Goal: Information Seeking & Learning: Find specific page/section

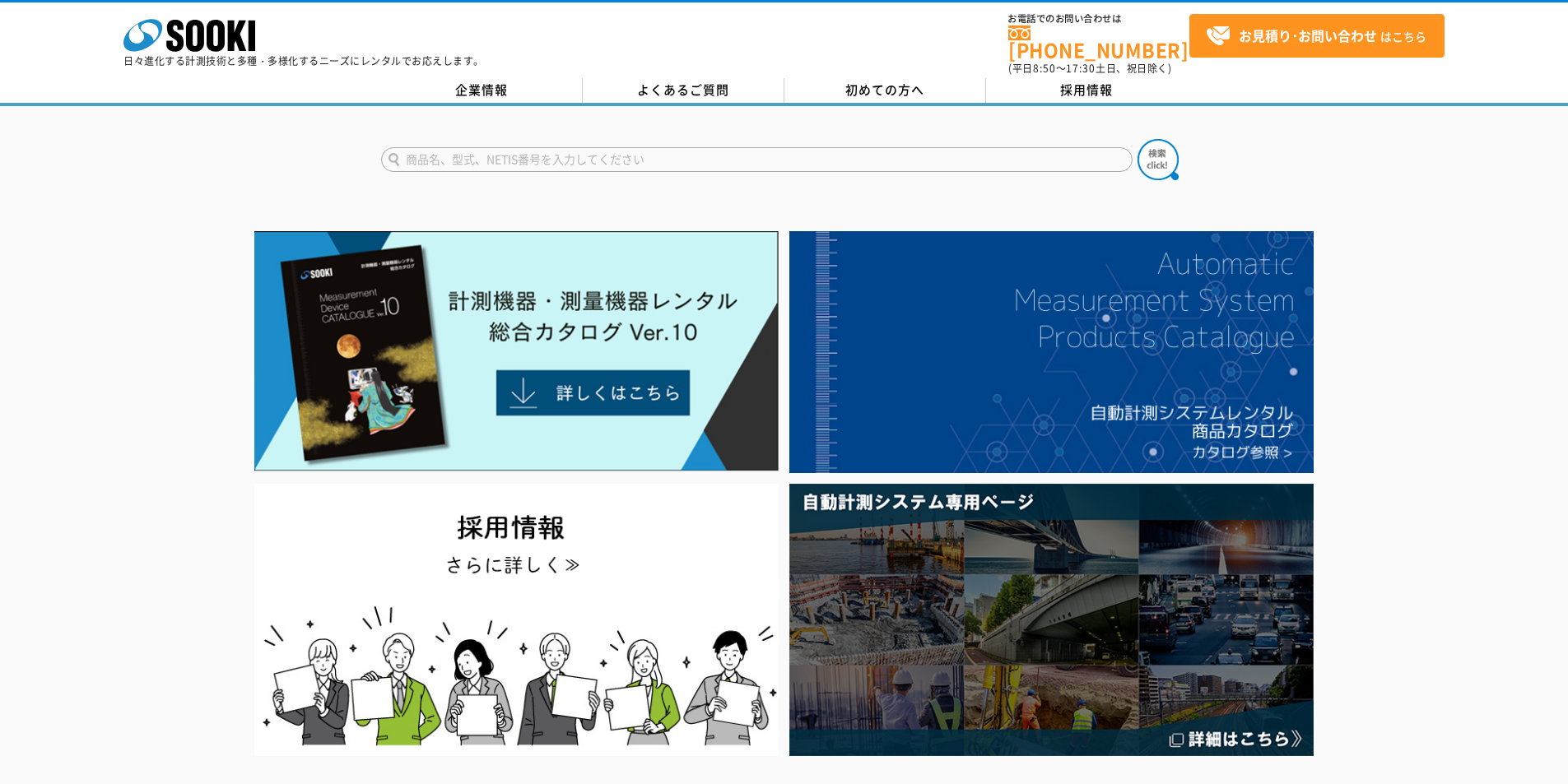
click at [540, 155] on input "text" at bounding box center [757, 160] width 752 height 25
type input "軸力"
click at [1153, 146] on img at bounding box center [1158, 159] width 41 height 41
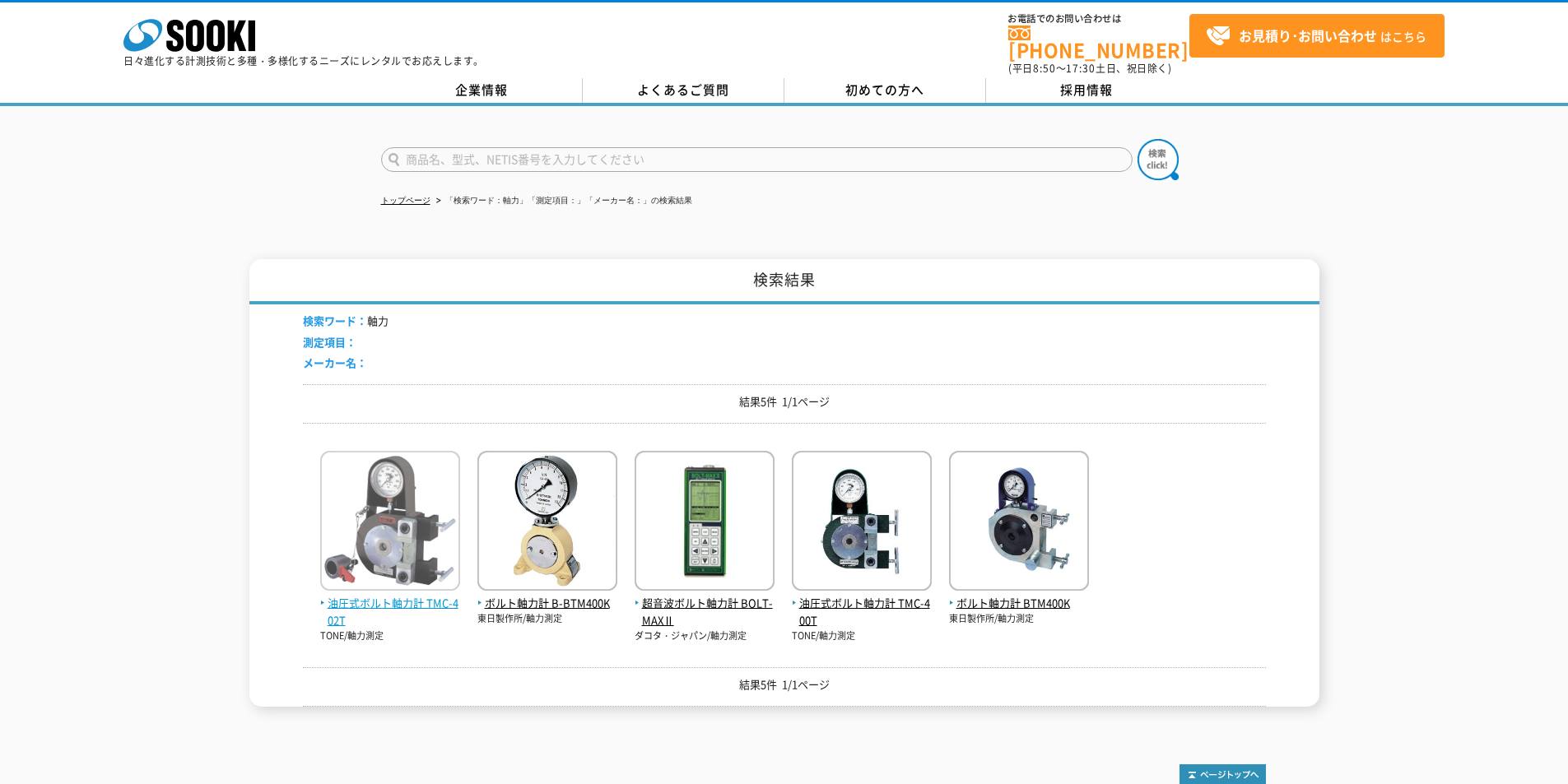
click at [400, 583] on img at bounding box center [390, 523] width 140 height 144
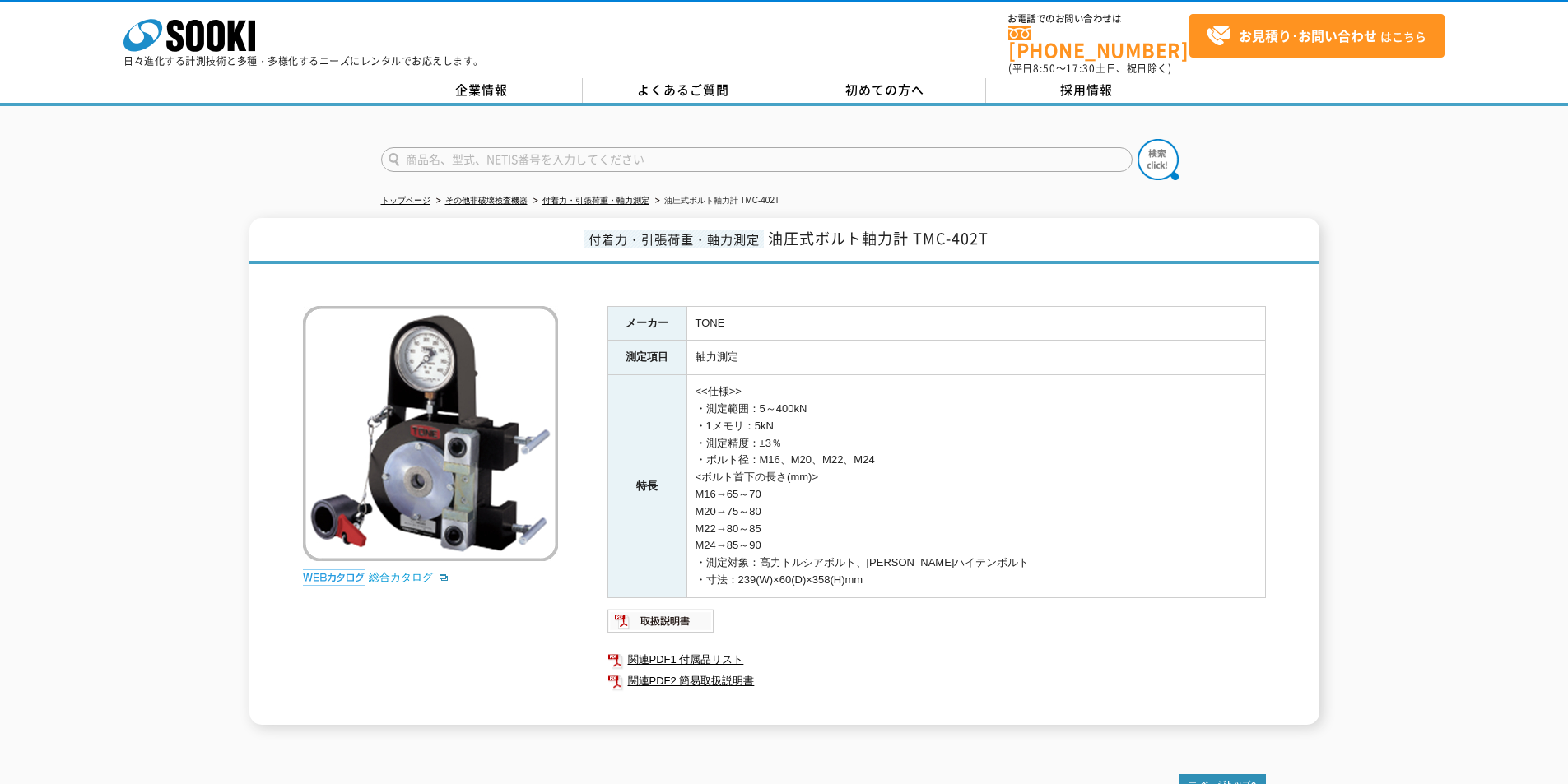
click at [418, 571] on link "総合カタログ" at bounding box center [409, 576] width 80 height 12
click at [524, 148] on input "text" at bounding box center [757, 160] width 752 height 25
click at [474, 177] on div "SOK-W100" at bounding box center [537, 182] width 311 height 20
type input "SOK-W100"
click at [1170, 158] on img at bounding box center [1158, 159] width 41 height 41
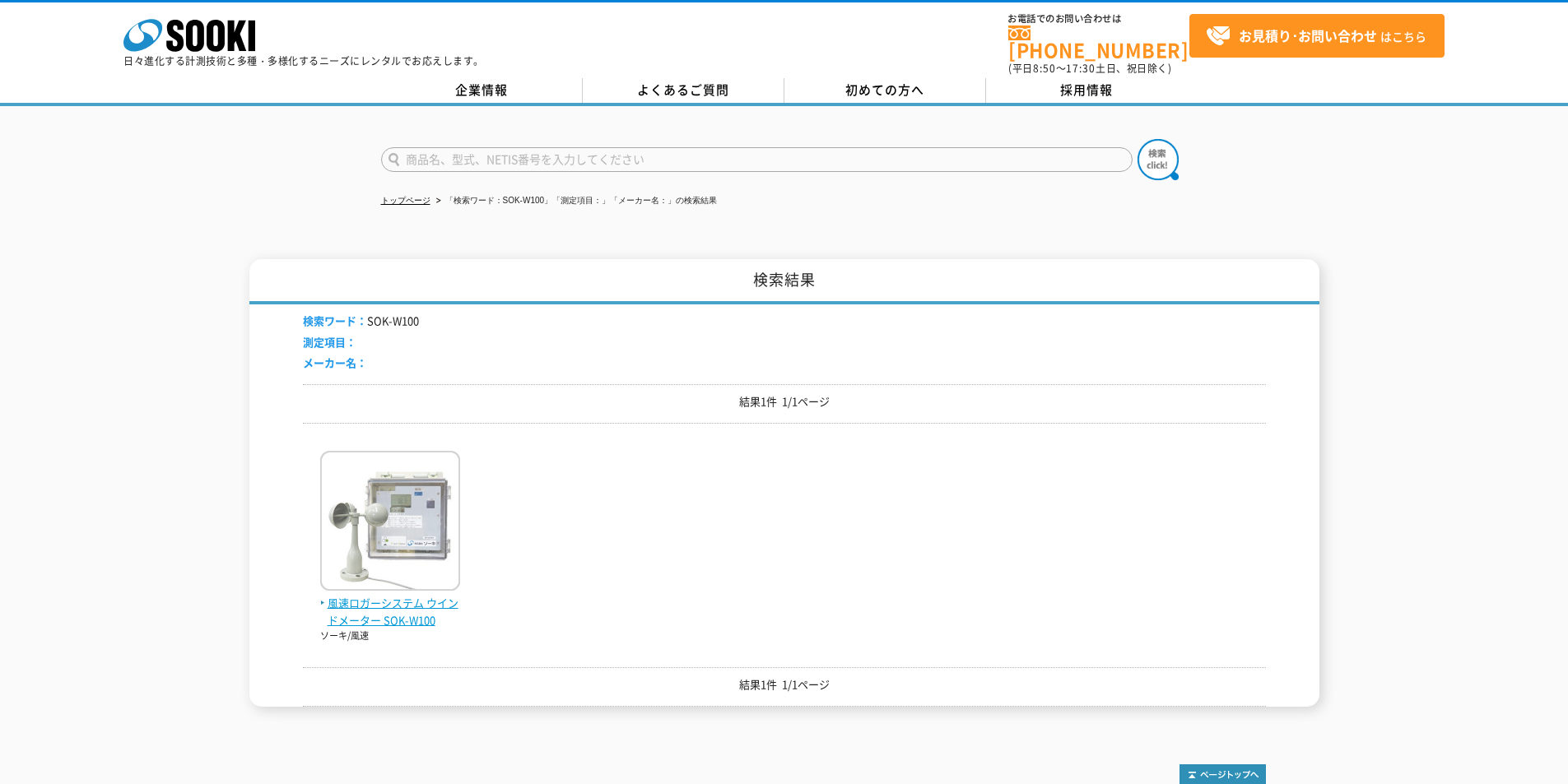
click at [365, 582] on img at bounding box center [390, 523] width 140 height 144
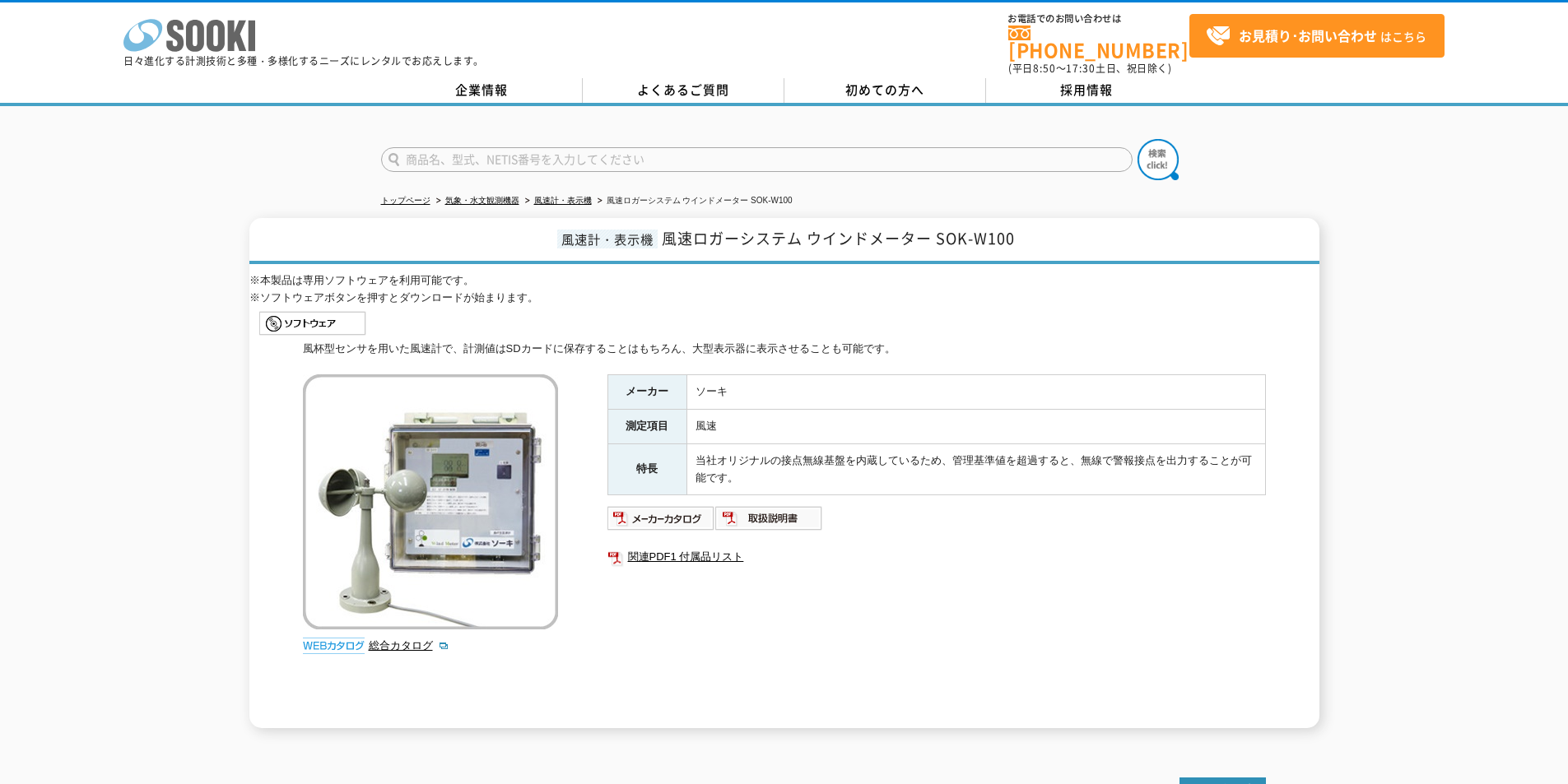
click at [232, 43] on polygon at bounding box center [238, 35] width 19 height 31
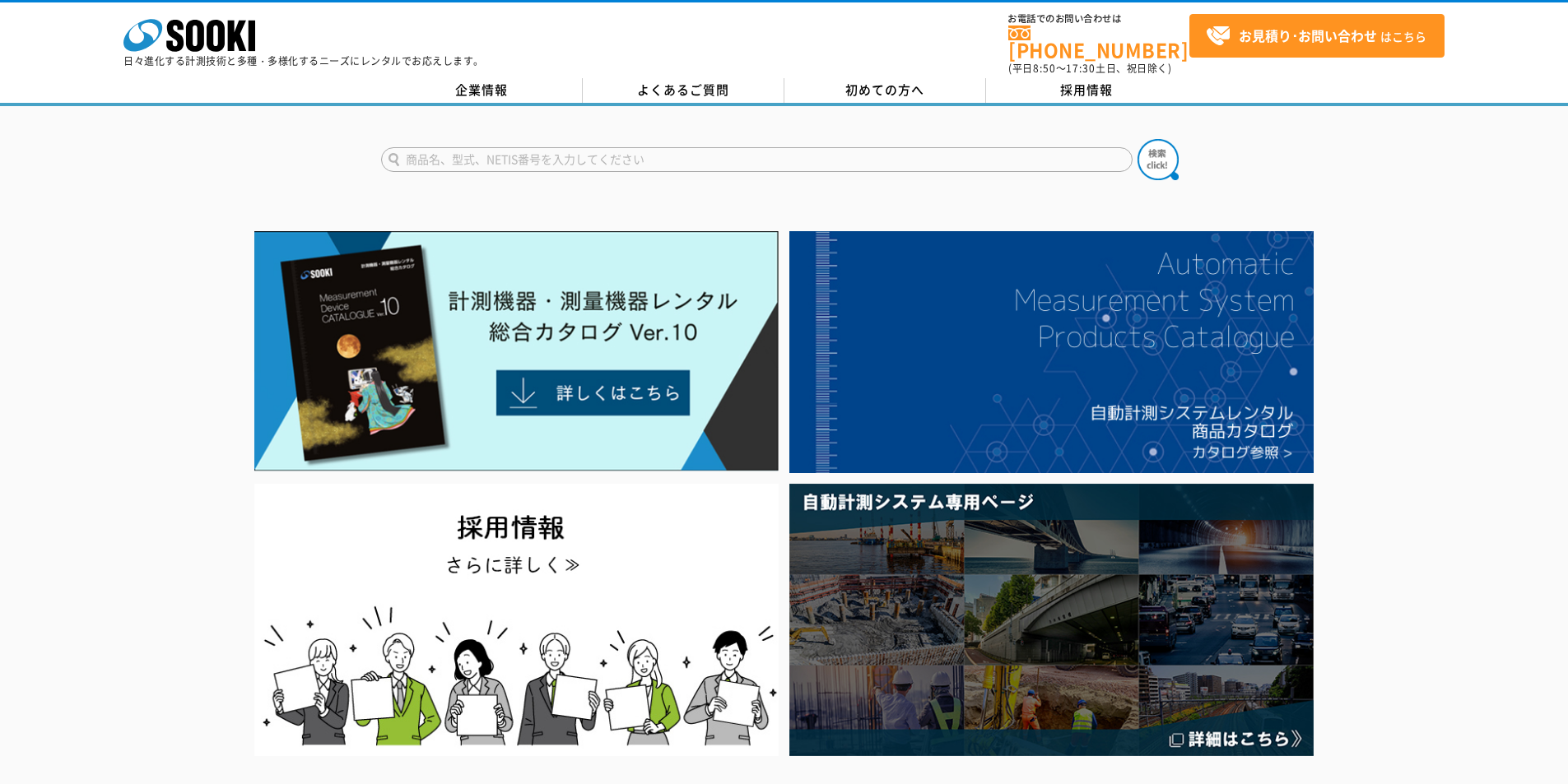
click at [502, 155] on input "text" at bounding box center [757, 160] width 752 height 25
click at [541, 178] on div "SOK-W100" at bounding box center [537, 182] width 311 height 20
type input "SOK-W100"
click at [1171, 144] on img at bounding box center [1158, 159] width 41 height 41
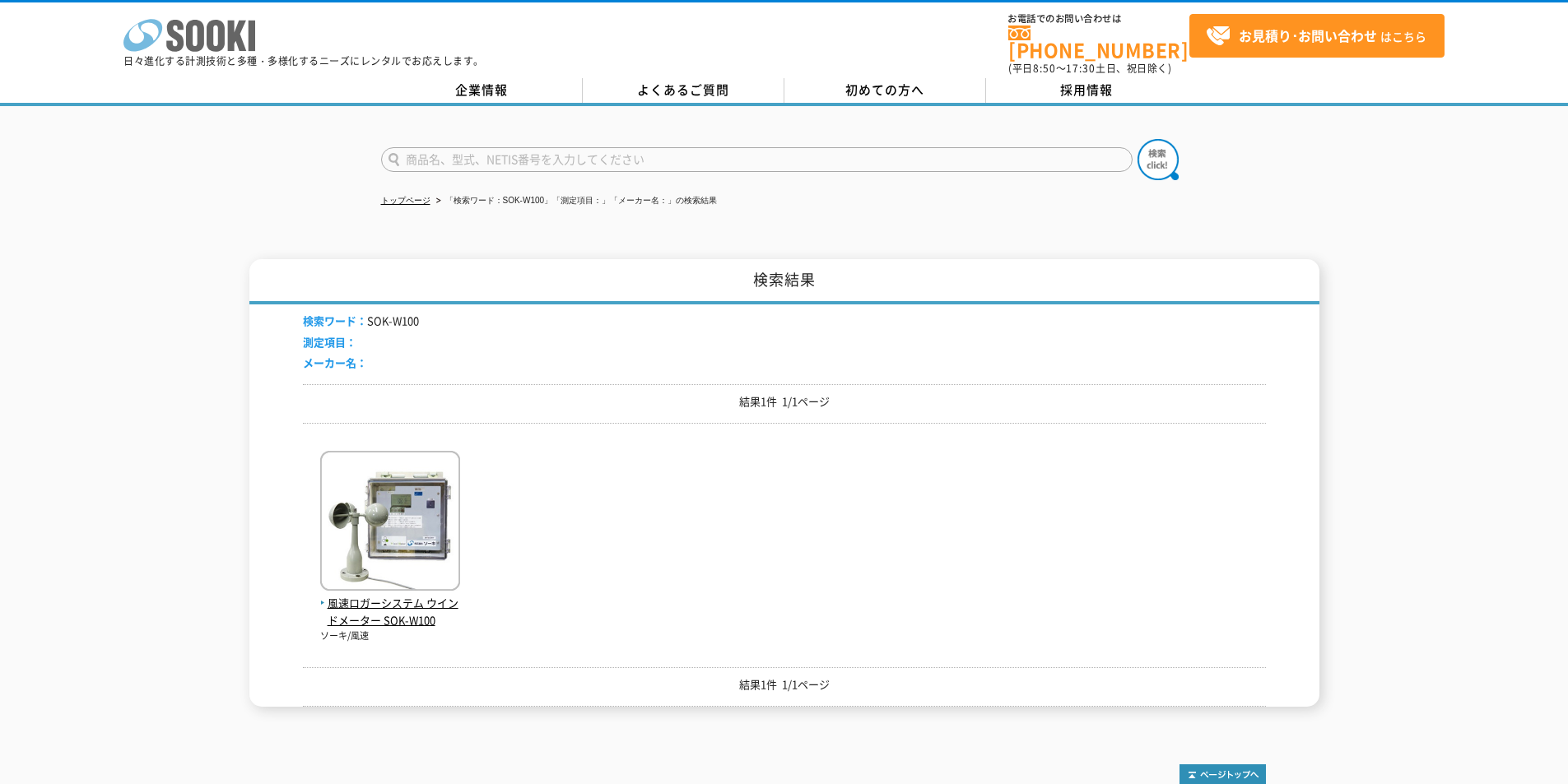
click at [204, 36] on icon "株式会社 ソーキ" at bounding box center [190, 35] width 132 height 33
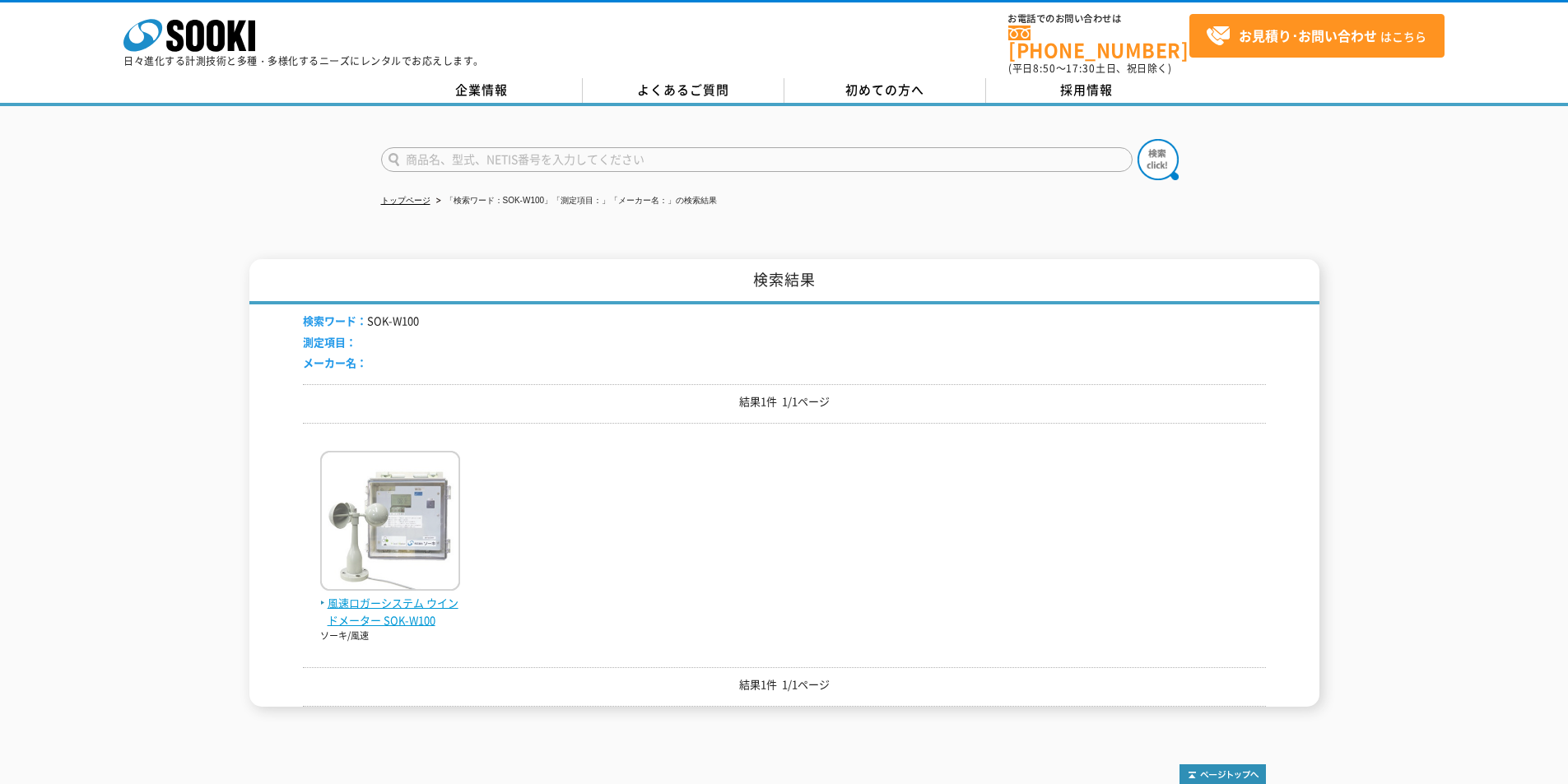
click at [422, 538] on img at bounding box center [390, 523] width 140 height 144
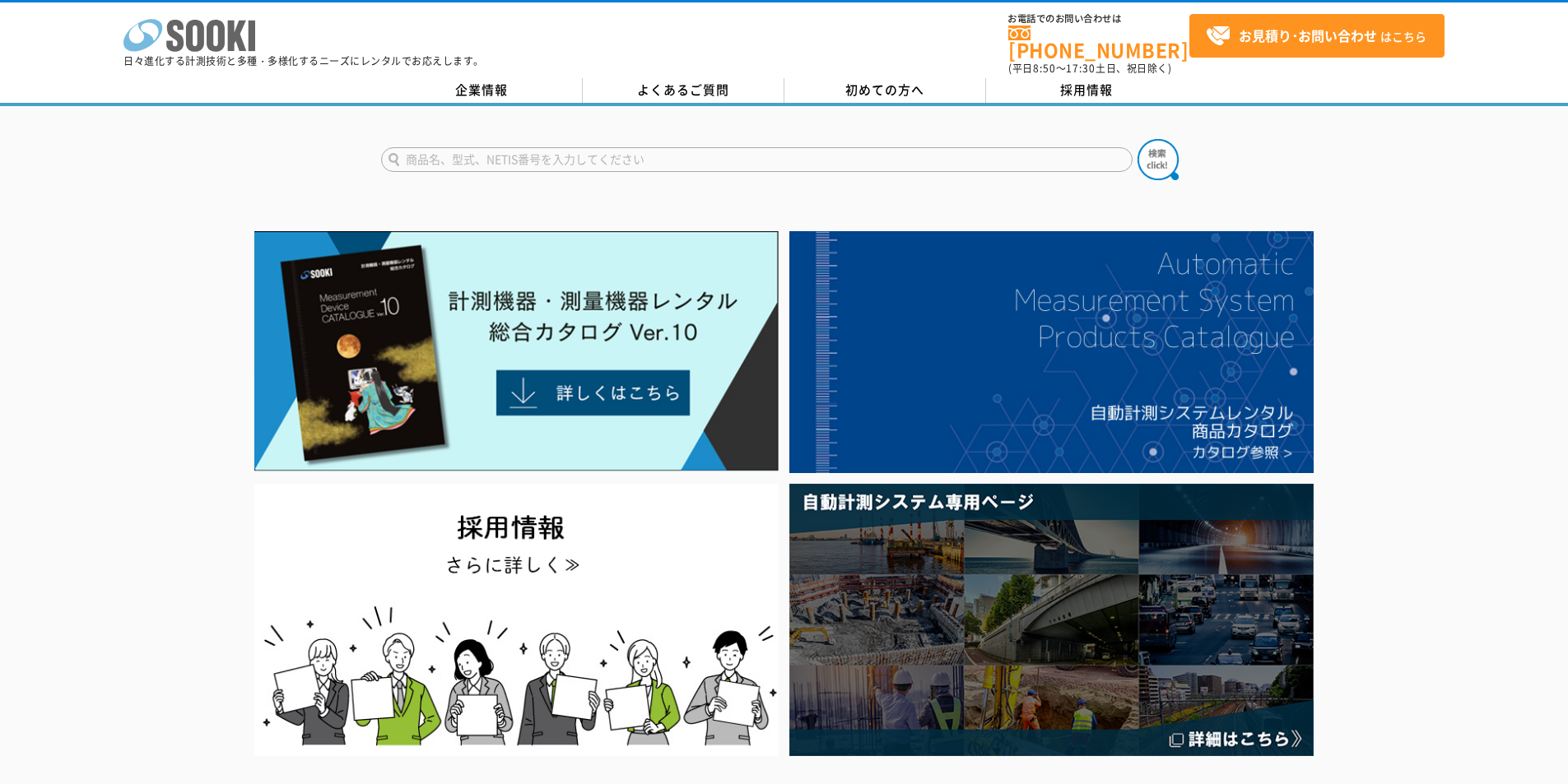
click at [186, 27] on icon "株式会社 ソーキ" at bounding box center [190, 35] width 132 height 33
click at [221, 28] on icon at bounding box center [216, 36] width 18 height 33
click at [886, 147] on input "text" at bounding box center [757, 160] width 752 height 25
click at [499, 173] on div "AD-3255" at bounding box center [537, 182] width 311 height 20
type input "AD-3255"
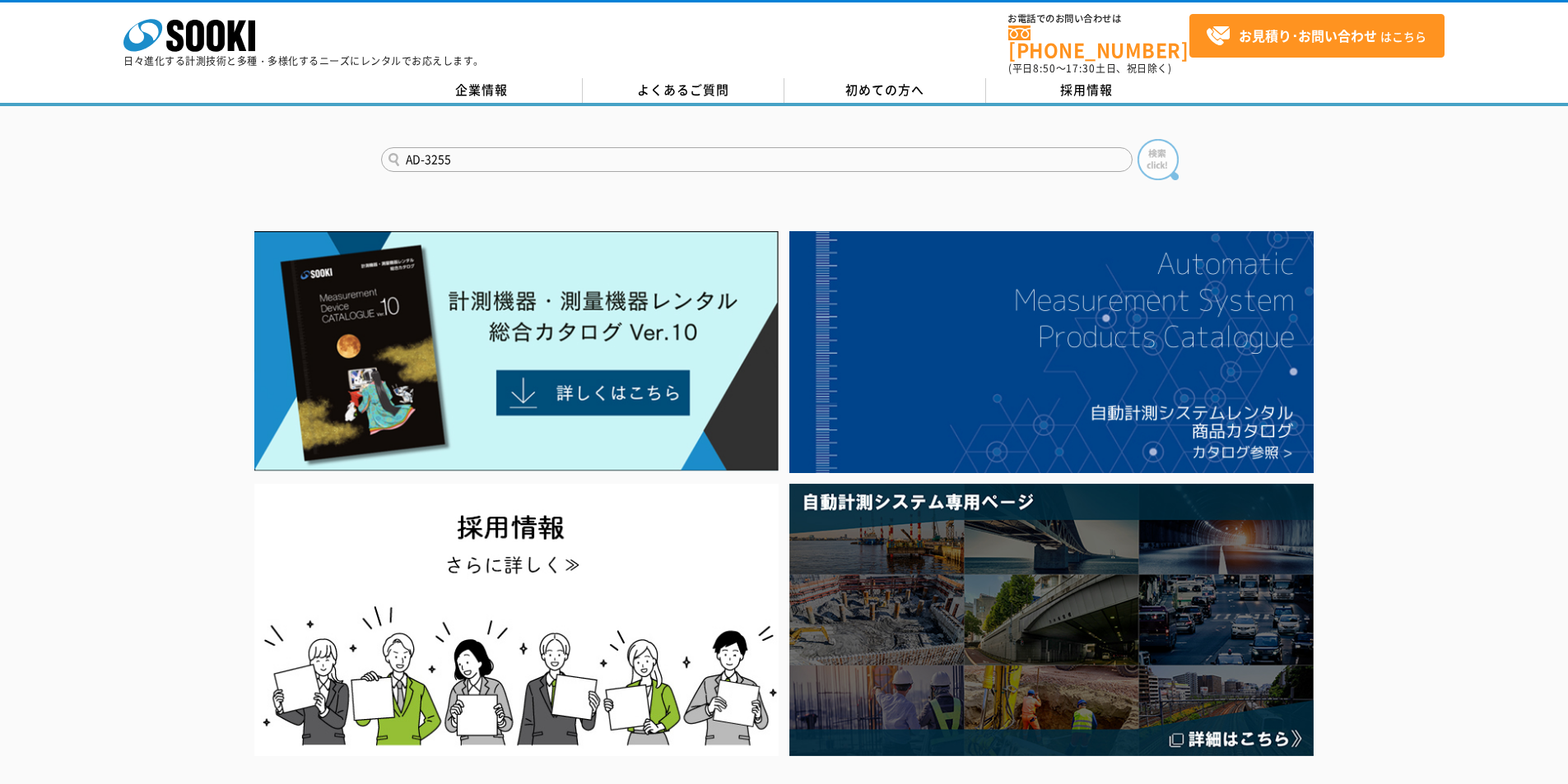
click at [1154, 149] on img at bounding box center [1158, 159] width 41 height 41
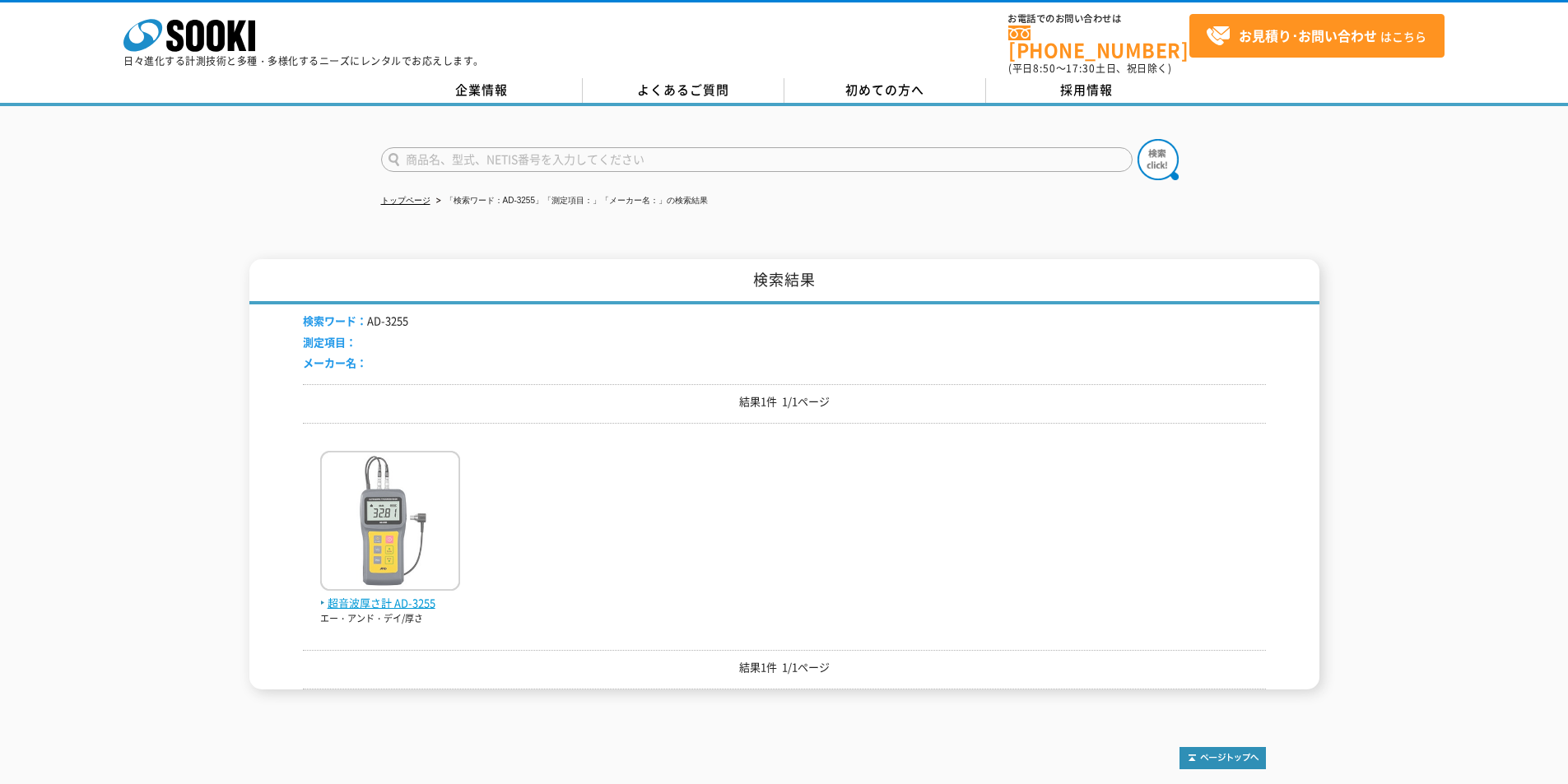
click at [428, 571] on img at bounding box center [390, 523] width 140 height 144
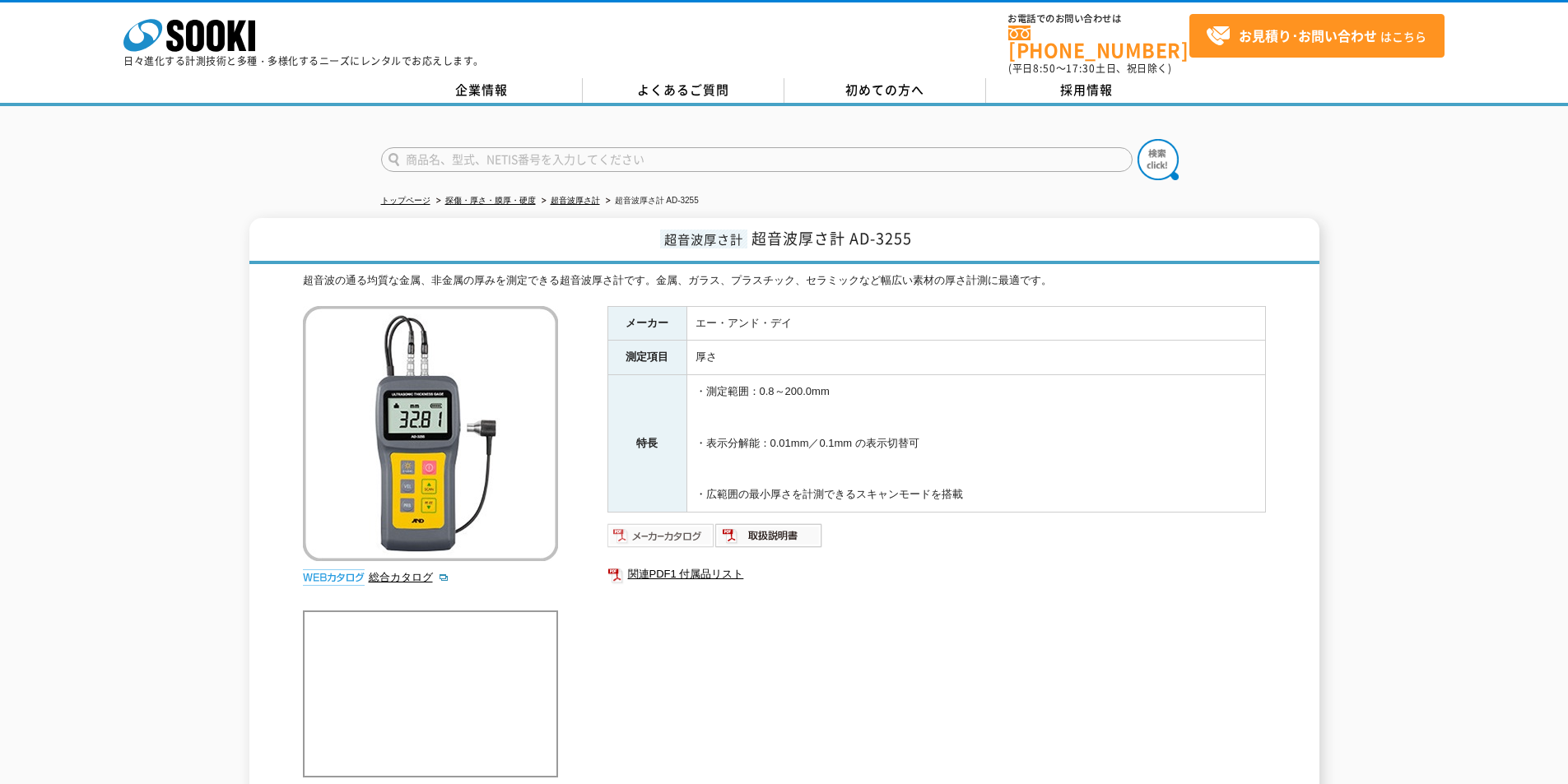
click at [686, 523] on img at bounding box center [661, 536] width 108 height 27
click at [227, 33] on icon "株式会社 ソーキ" at bounding box center [190, 35] width 132 height 33
